Goal: Transaction & Acquisition: Purchase product/service

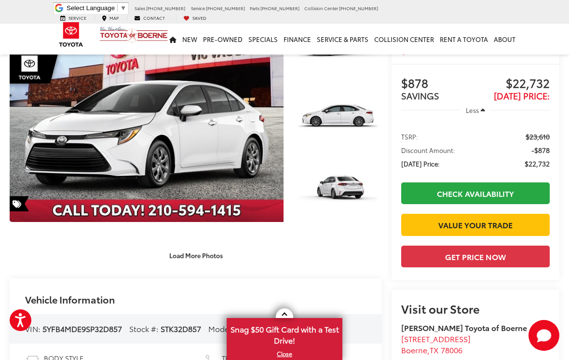
click at [511, 229] on link "Value Your Trade" at bounding box center [475, 225] width 148 height 22
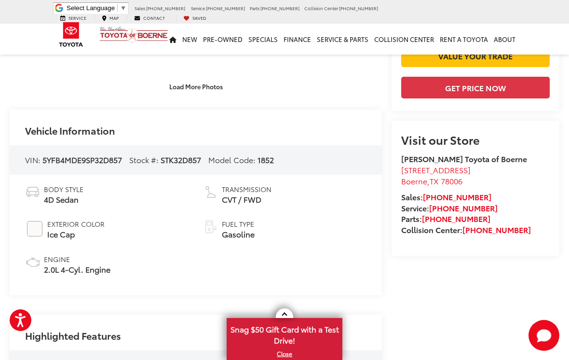
scroll to position [244, 0]
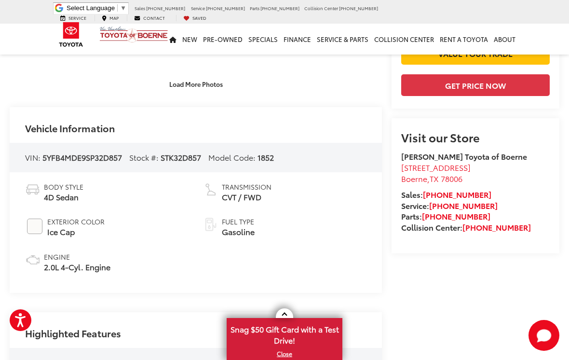
click at [544, 341] on icon "Start Chat" at bounding box center [544, 335] width 14 height 12
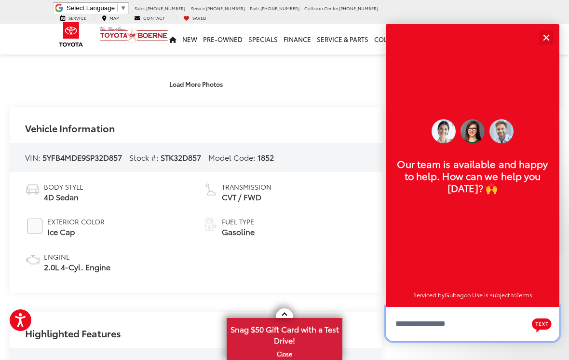
scroll to position [294, 0]
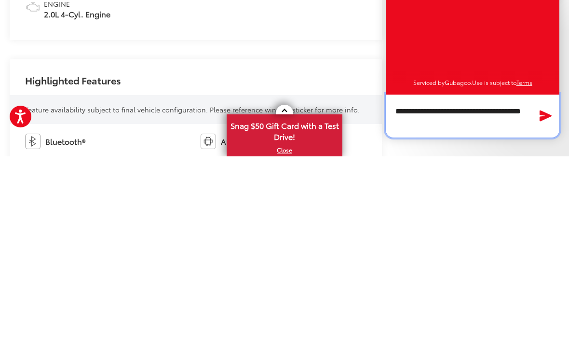
type textarea "**********"
click at [541, 309] on button "Send Message" at bounding box center [545, 319] width 21 height 20
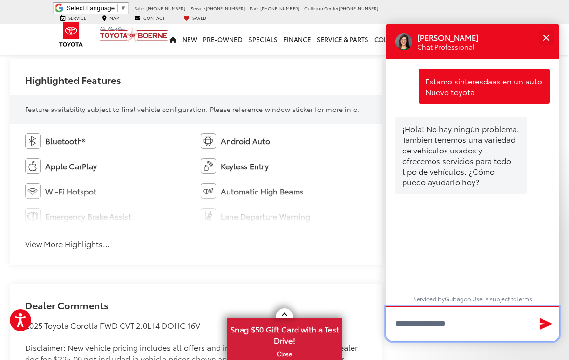
scroll to position [547, 0]
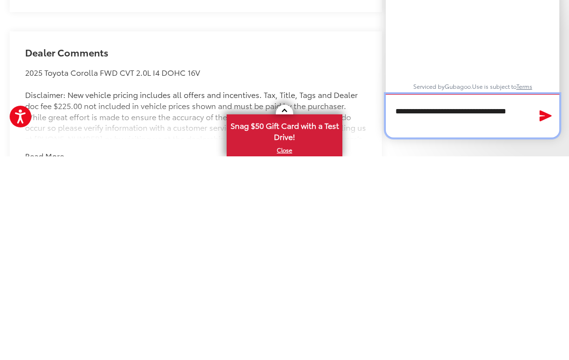
type textarea "**********"
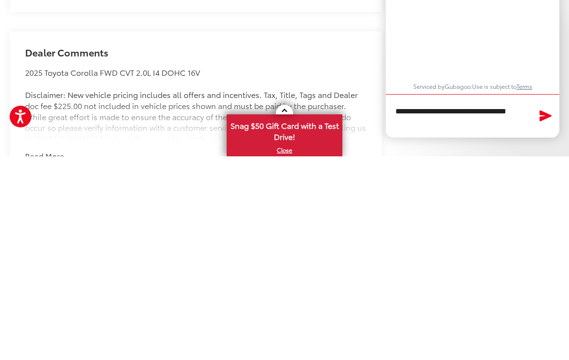
click at [544, 314] on icon "Send Message" at bounding box center [545, 319] width 12 height 11
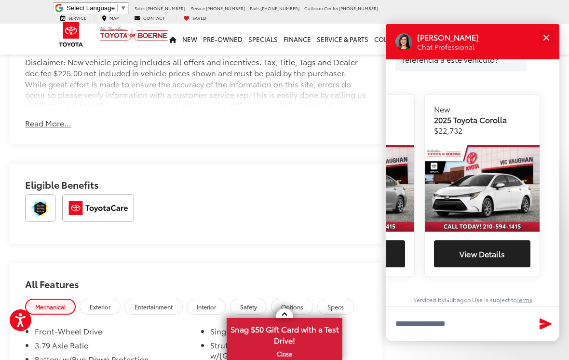
scroll to position [0, 343]
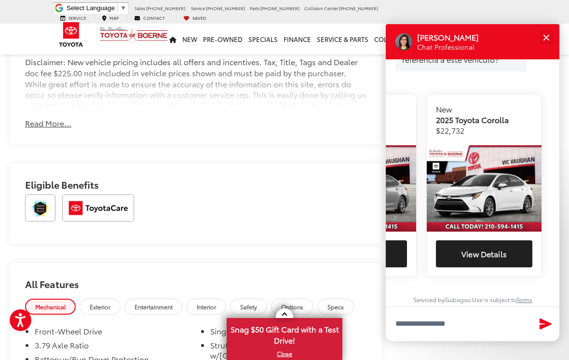
click at [491, 262] on button "View Details" at bounding box center [484, 253] width 96 height 27
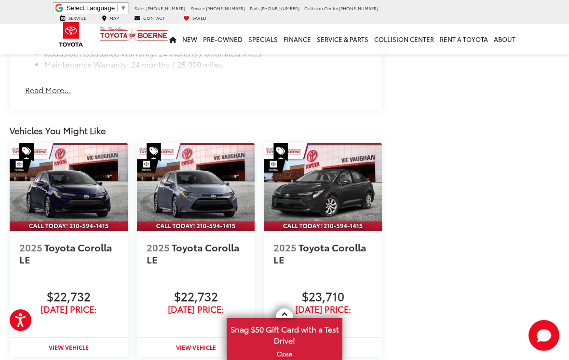
scroll to position [1270, 0]
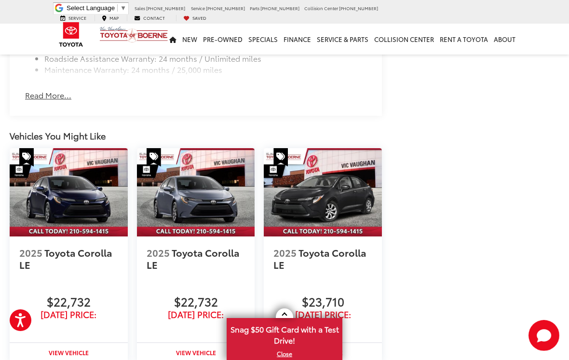
click at [235, 301] on div "$22,732 Today's Price:" at bounding box center [196, 305] width 99 height 27
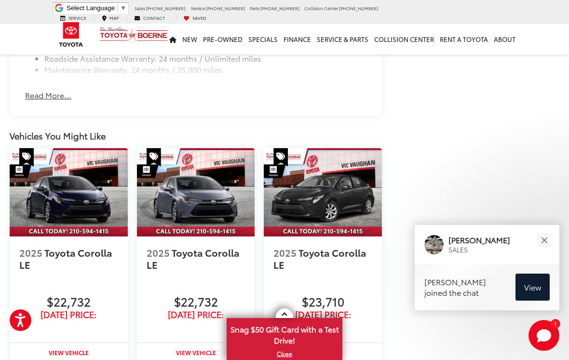
click at [533, 292] on span "View" at bounding box center [532, 286] width 17 height 11
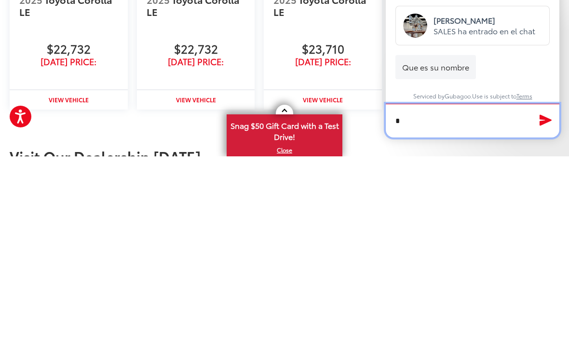
scroll to position [373, 0]
type textarea "*****"
click at [544, 318] on icon "Send Message" at bounding box center [545, 323] width 12 height 11
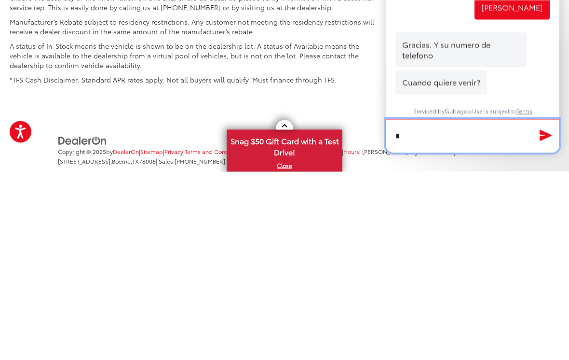
scroll to position [485, 0]
type textarea "**********"
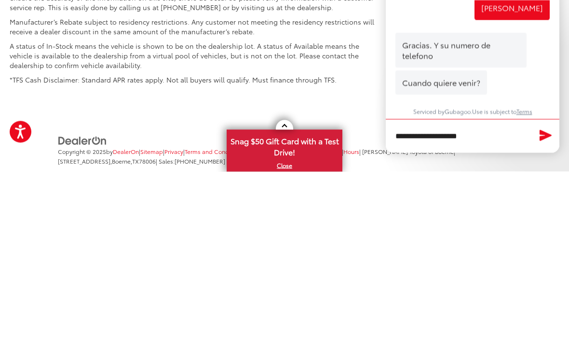
click at [537, 314] on button "Send Message" at bounding box center [545, 324] width 21 height 20
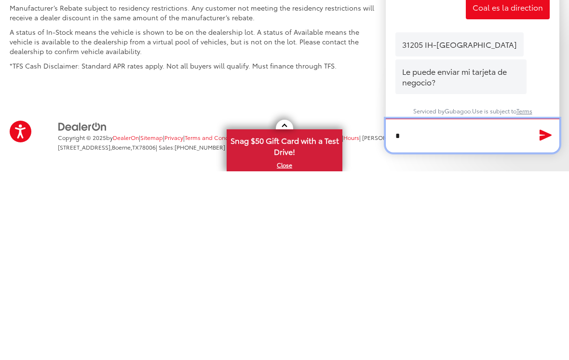
scroll to position [607, 0]
type textarea "**"
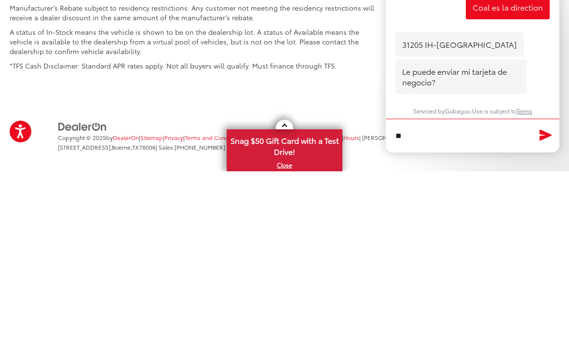
click at [540, 318] on icon "Send Message" at bounding box center [545, 323] width 12 height 11
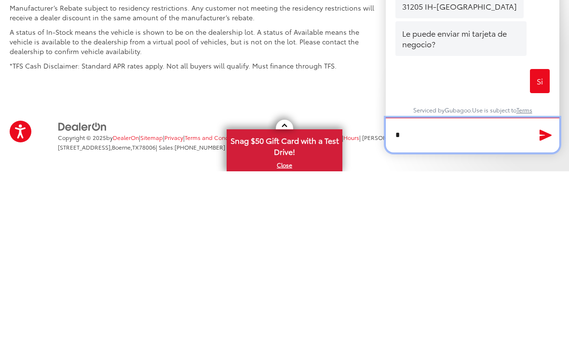
scroll to position [645, 0]
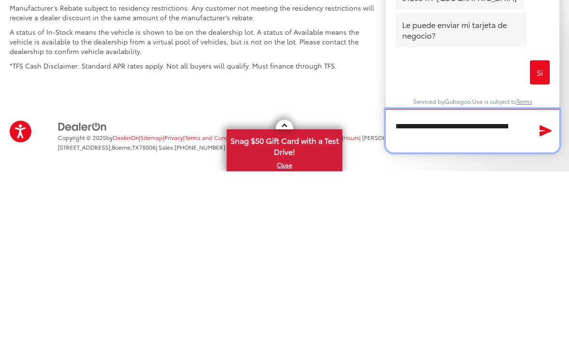
type textarea "**********"
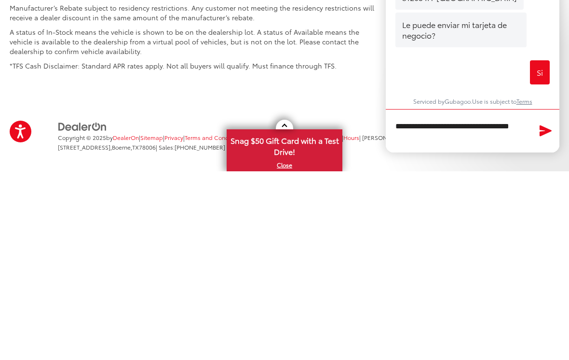
click at [548, 312] on icon "Send Message" at bounding box center [545, 318] width 15 height 13
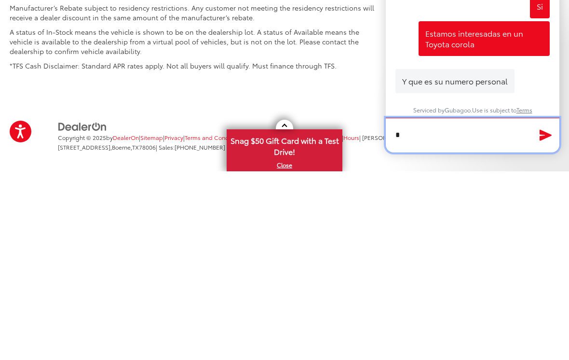
scroll to position [719, 0]
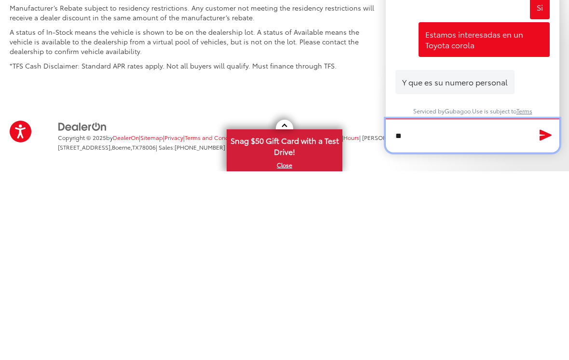
type textarea "*"
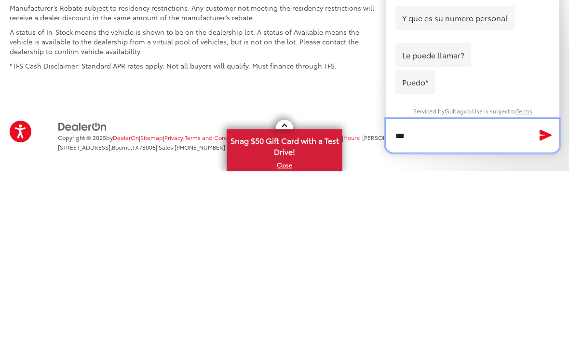
scroll to position [783, 0]
type textarea "**********"
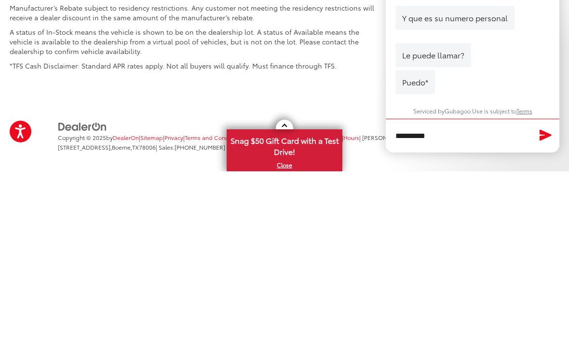
click at [538, 314] on button "Send Message" at bounding box center [545, 324] width 21 height 20
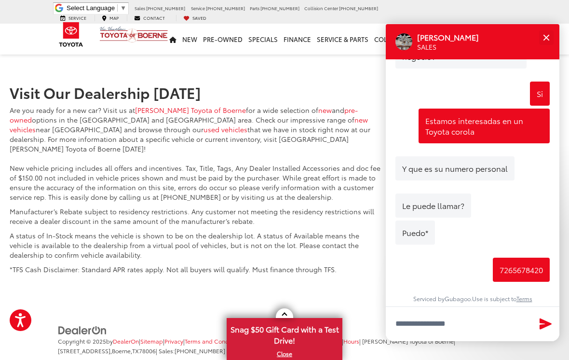
scroll to position [821, 0]
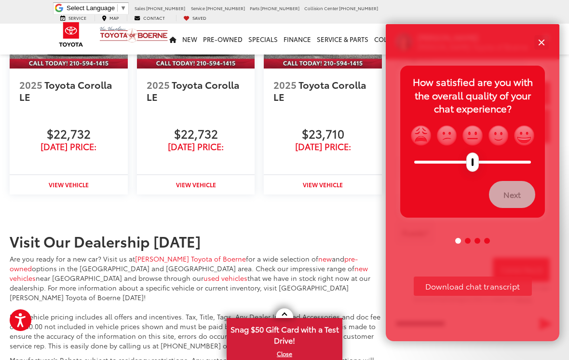
click at [538, 53] on button "Close" at bounding box center [541, 42] width 21 height 21
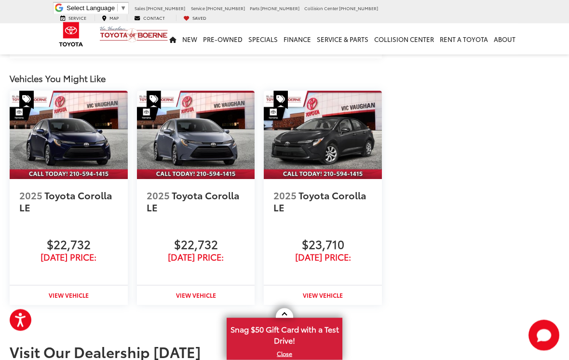
scroll to position [1325, 0]
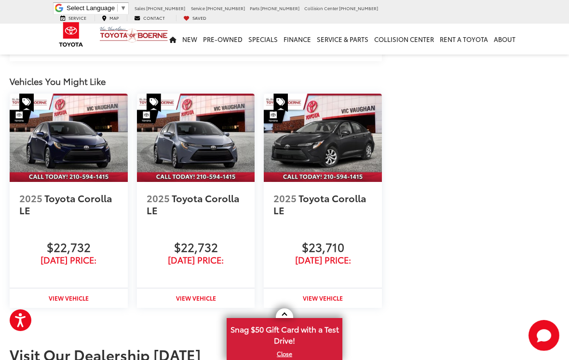
click at [192, 139] on img at bounding box center [196, 138] width 118 height 89
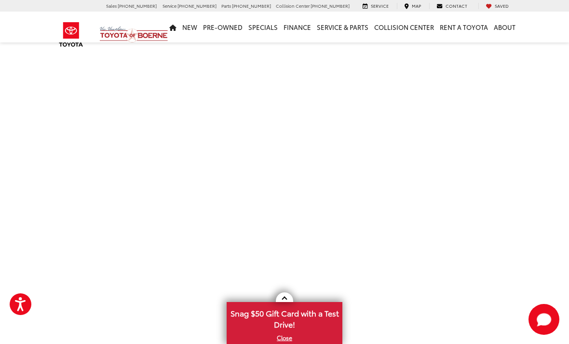
scroll to position [269, 0]
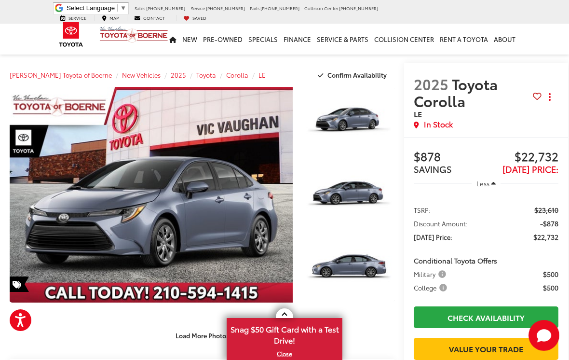
click at [360, 129] on link "Expand Photo 1" at bounding box center [348, 121] width 91 height 68
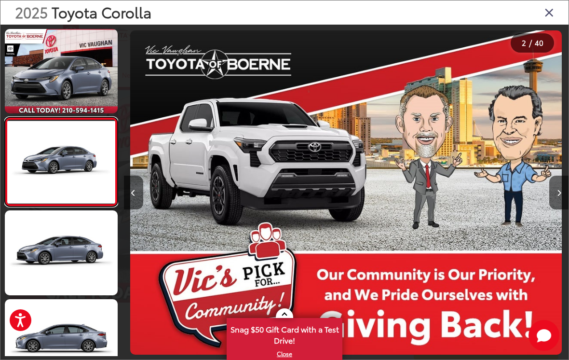
scroll to position [0, 1779]
click at [80, 78] on link at bounding box center [61, 71] width 113 height 84
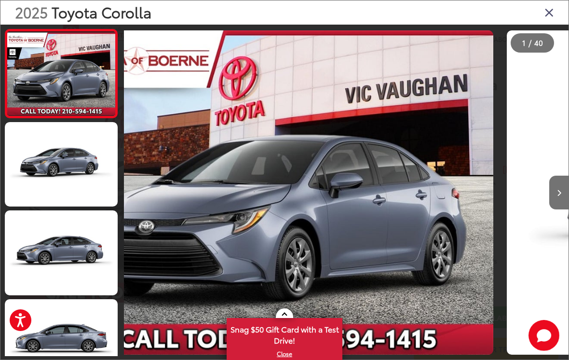
click at [84, 154] on link at bounding box center [61, 164] width 113 height 84
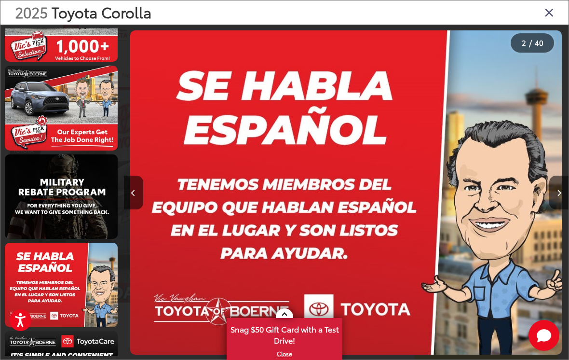
scroll to position [1117, 0]
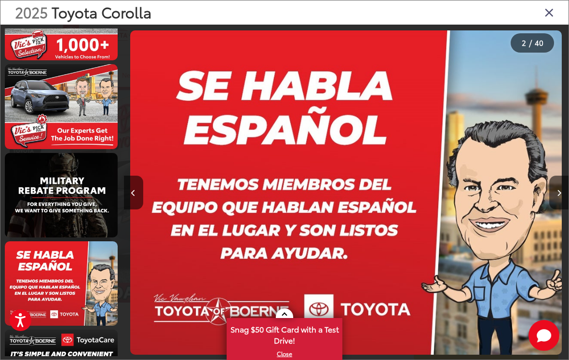
click at [548, 17] on icon "Close gallery" at bounding box center [549, 12] width 10 height 13
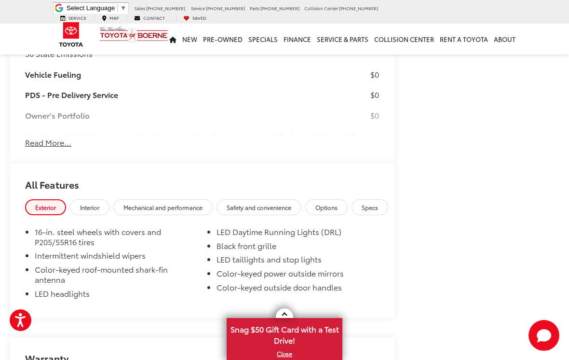
scroll to position [1139, 0]
